Goal: Entertainment & Leisure: Browse casually

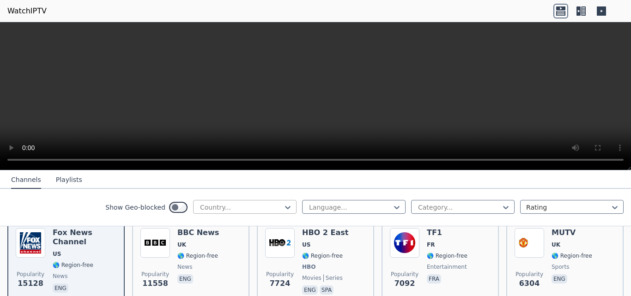
scroll to position [92, 0]
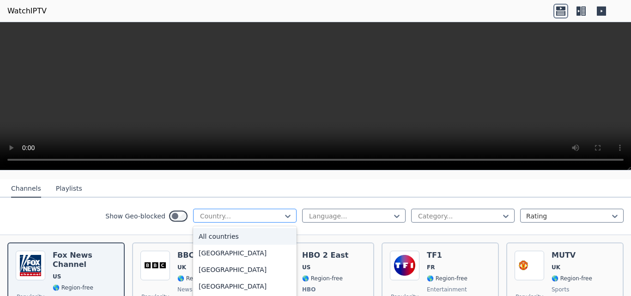
click at [237, 213] on div "Country..." at bounding box center [244, 216] width 103 height 14
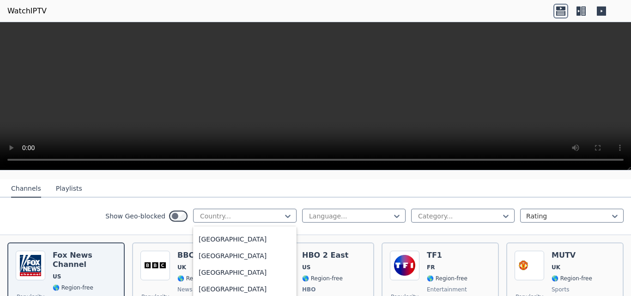
scroll to position [231, 0]
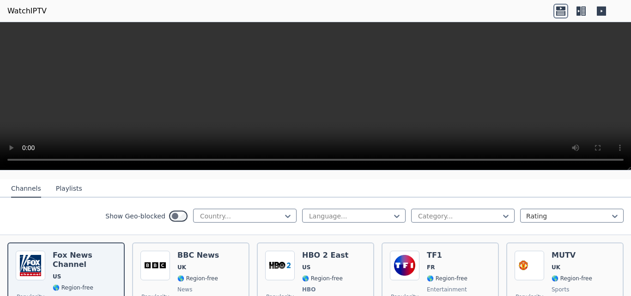
click at [588, 14] on icon at bounding box center [580, 11] width 15 height 15
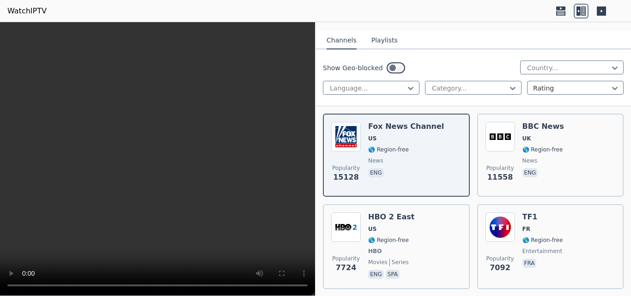
click at [597, 12] on icon at bounding box center [601, 10] width 9 height 9
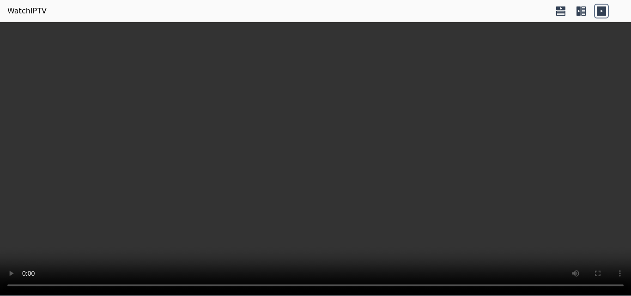
click at [584, 12] on icon at bounding box center [583, 10] width 5 height 9
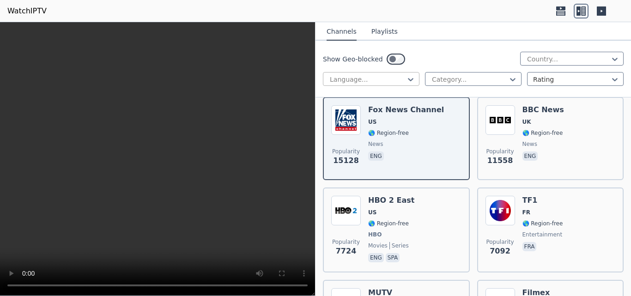
scroll to position [92, 0]
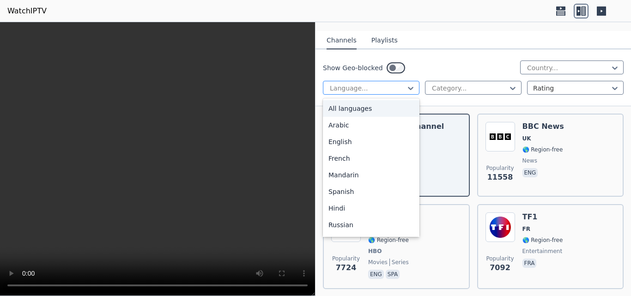
click at [397, 85] on div at bounding box center [367, 88] width 77 height 9
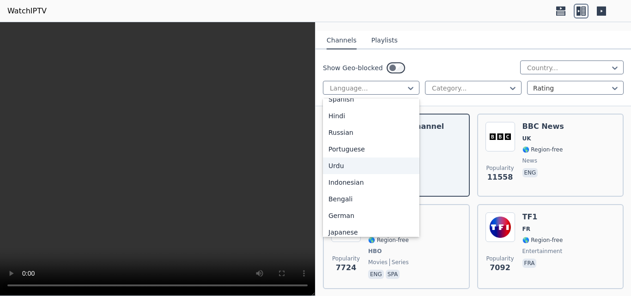
scroll to position [46, 0]
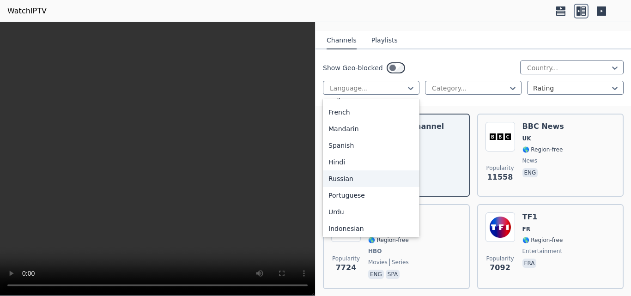
click at [360, 170] on div "Russian" at bounding box center [371, 178] width 97 height 17
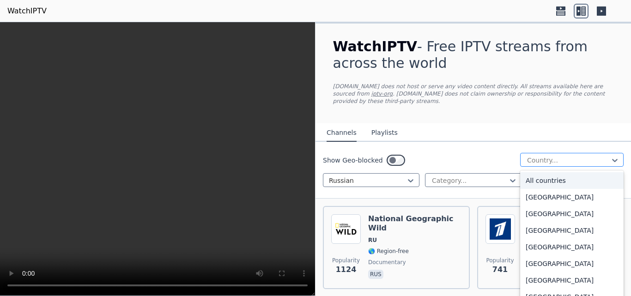
click at [558, 156] on div at bounding box center [568, 160] width 84 height 9
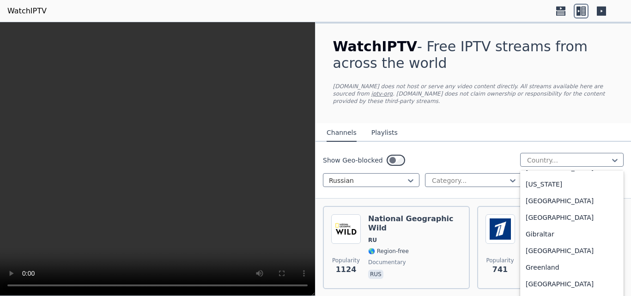
scroll to position [1108, 0]
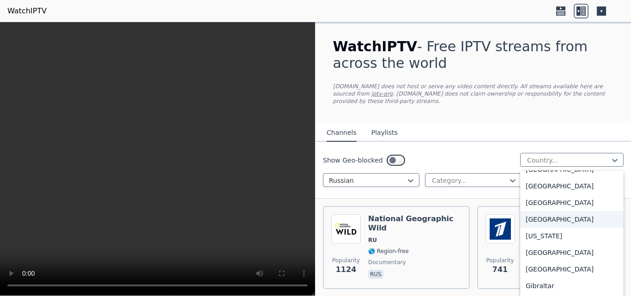
click at [545, 231] on div "[US_STATE]" at bounding box center [571, 236] width 103 height 17
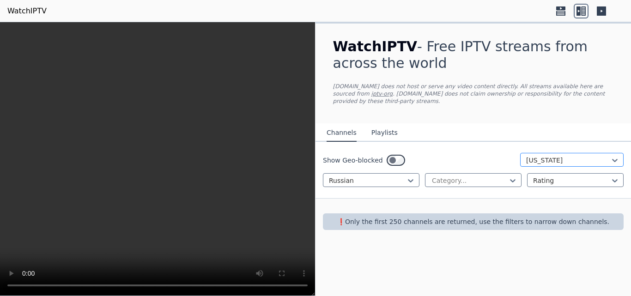
click at [557, 156] on div at bounding box center [568, 160] width 84 height 9
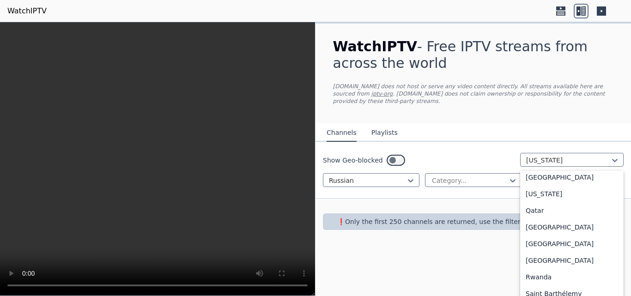
scroll to position [2490, 0]
click at [561, 252] on div "[GEOGRAPHIC_DATA]" at bounding box center [571, 260] width 103 height 17
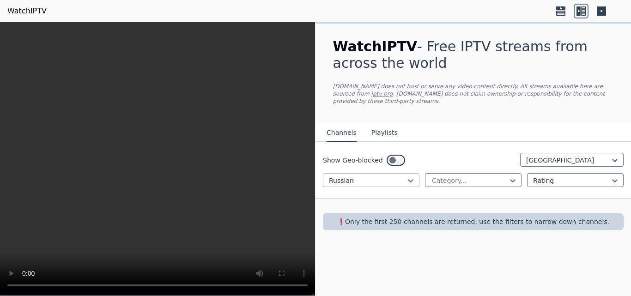
click at [380, 179] on div "Show Geo-blocked option [GEOGRAPHIC_DATA], selected. Russia Russian Category...…" at bounding box center [472, 170] width 315 height 57
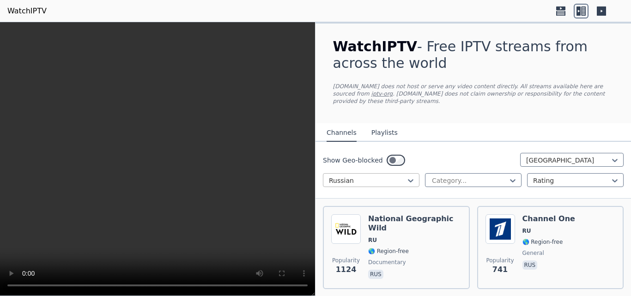
click at [380, 179] on div "Russian" at bounding box center [371, 180] width 97 height 14
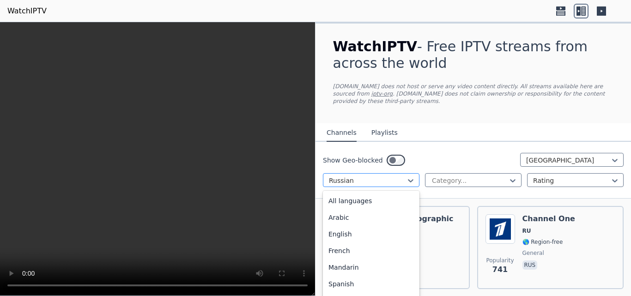
scroll to position [2, 0]
click at [368, 191] on div "All languages" at bounding box center [371, 199] width 97 height 17
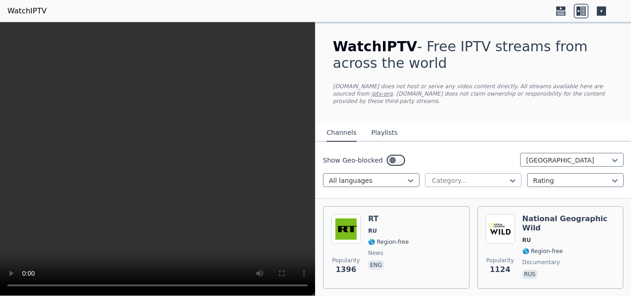
click at [458, 176] on div at bounding box center [469, 180] width 77 height 9
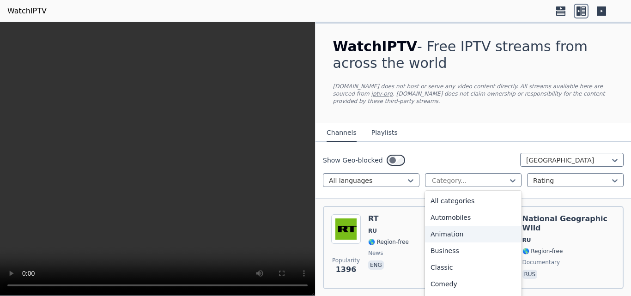
click at [465, 226] on div "Animation" at bounding box center [473, 234] width 97 height 17
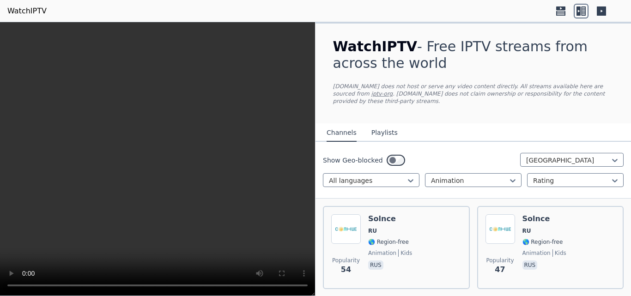
scroll to position [24, 0]
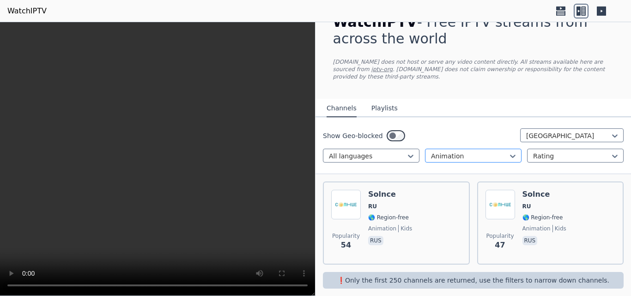
click at [472, 151] on div at bounding box center [469, 155] width 77 height 9
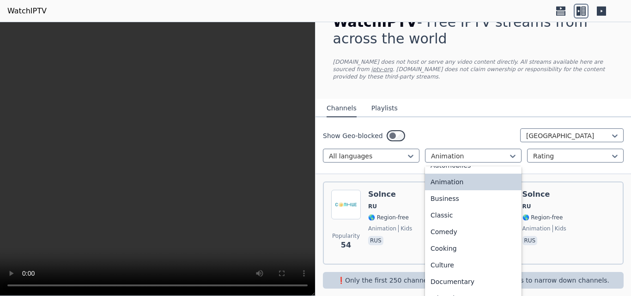
scroll to position [0, 0]
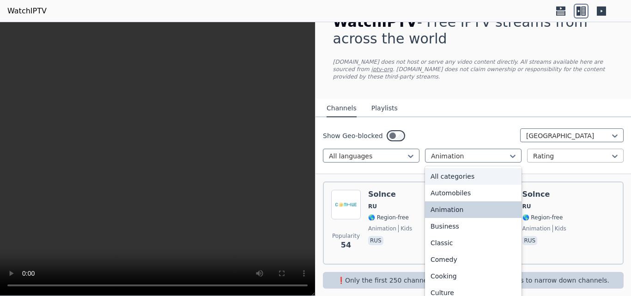
click at [533, 152] on div at bounding box center [571, 155] width 77 height 9
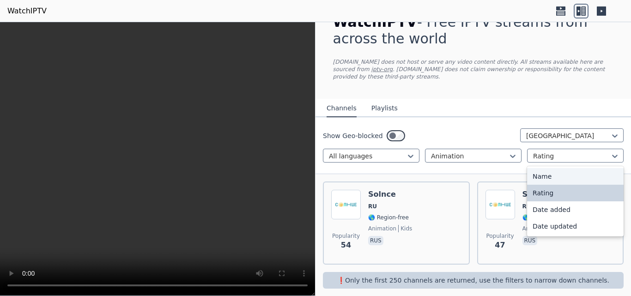
click at [544, 169] on div "Name" at bounding box center [575, 176] width 97 height 17
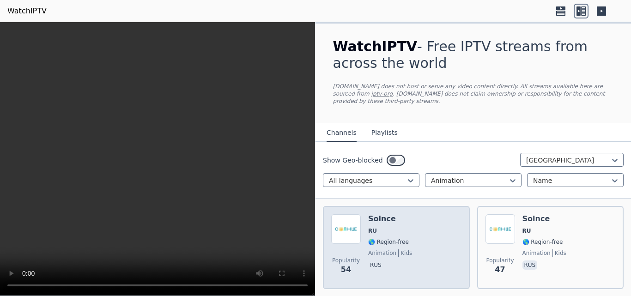
click at [394, 214] on h6 "Solnce" at bounding box center [390, 218] width 44 height 9
